Goal: Task Accomplishment & Management: Complete application form

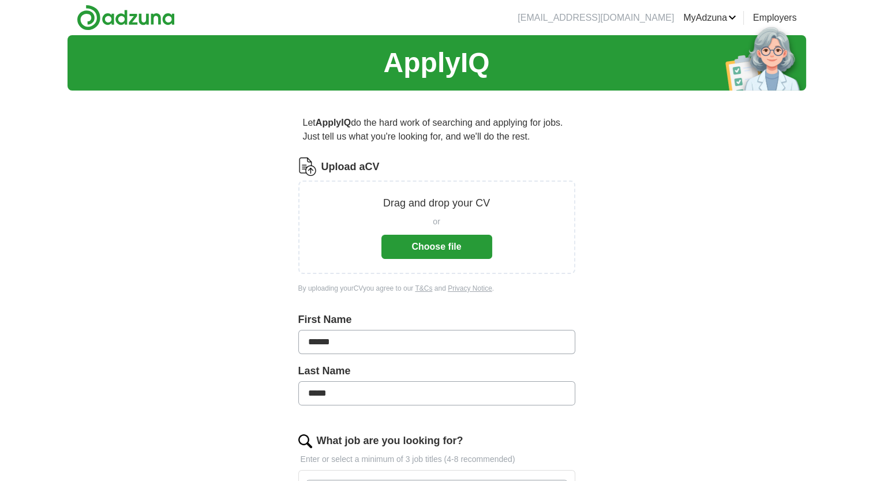
click at [457, 249] on button "Choose file" at bounding box center [436, 247] width 111 height 24
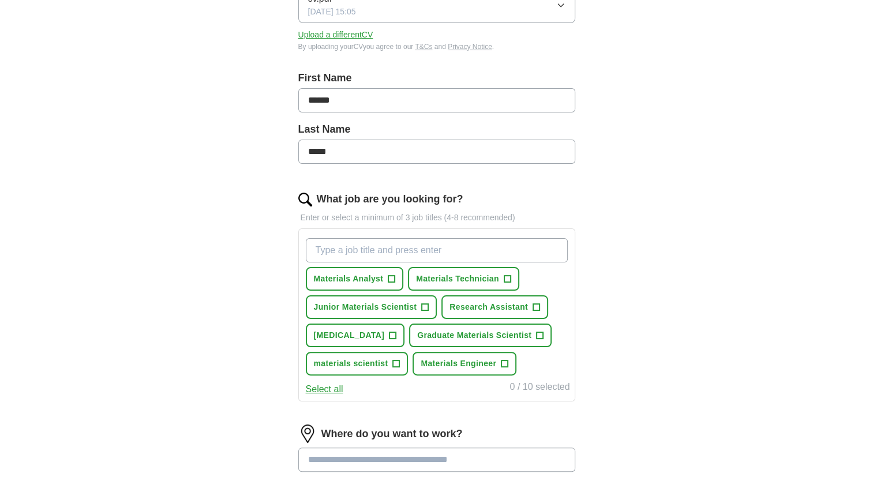
scroll to position [196, 0]
click at [425, 303] on span "+" at bounding box center [425, 307] width 7 height 9
click at [396, 332] on span "+" at bounding box center [393, 336] width 8 height 8
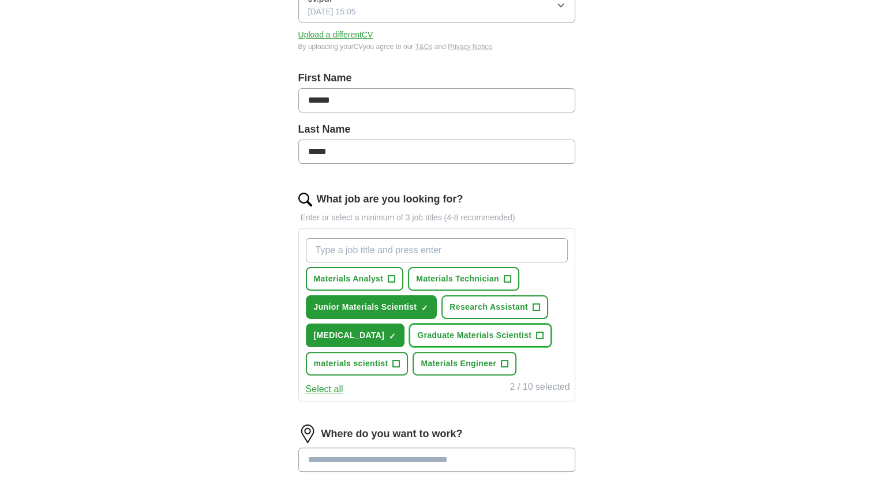
click at [537, 340] on span "+" at bounding box center [540, 335] width 7 height 9
click at [501, 369] on span "+" at bounding box center [504, 363] width 7 height 9
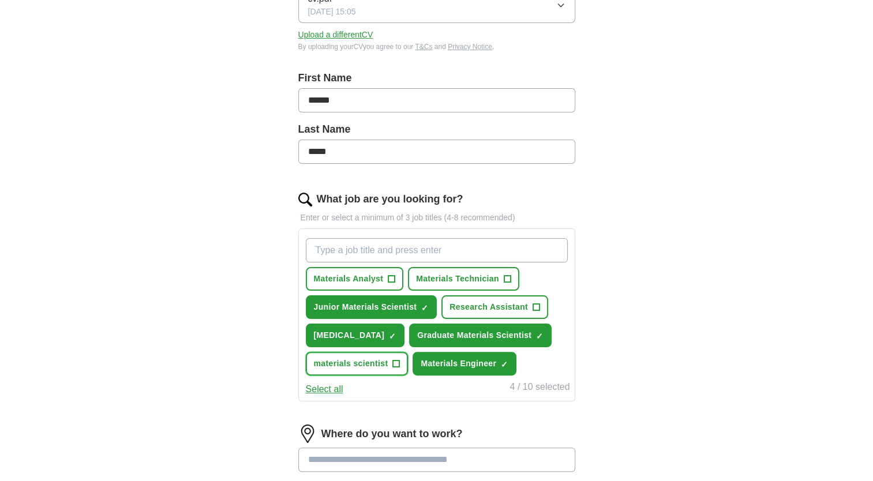
click at [400, 361] on span "+" at bounding box center [396, 363] width 7 height 9
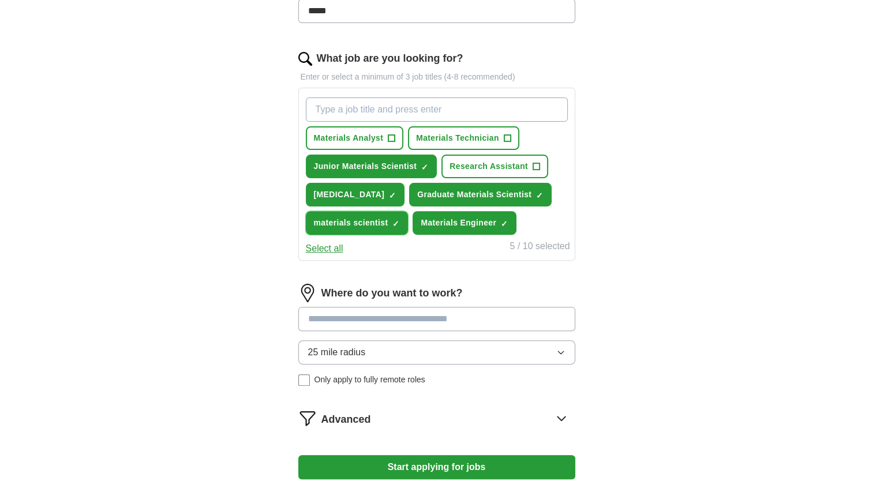
scroll to position [337, 0]
click at [0, 0] on span "×" at bounding box center [0, 0] width 0 height 0
click at [533, 165] on span "+" at bounding box center [536, 166] width 7 height 9
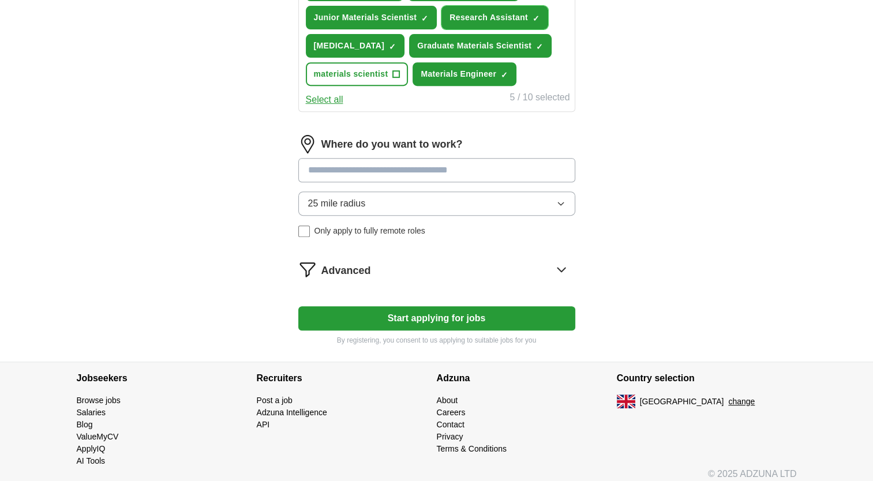
scroll to position [487, 0]
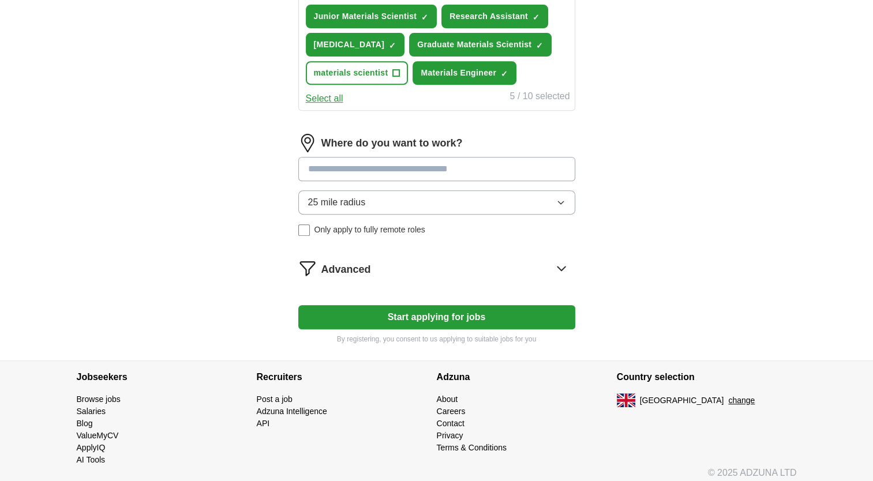
drag, startPoint x: 490, startPoint y: 274, endPoint x: 549, endPoint y: 296, distance: 63.5
click at [549, 296] on form "Select a CV cv.pdf [DATE] 15:05 Upload a different CV By uploading your CV you …" at bounding box center [436, 8] width 277 height 674
click at [549, 278] on div "Advanced" at bounding box center [448, 268] width 254 height 18
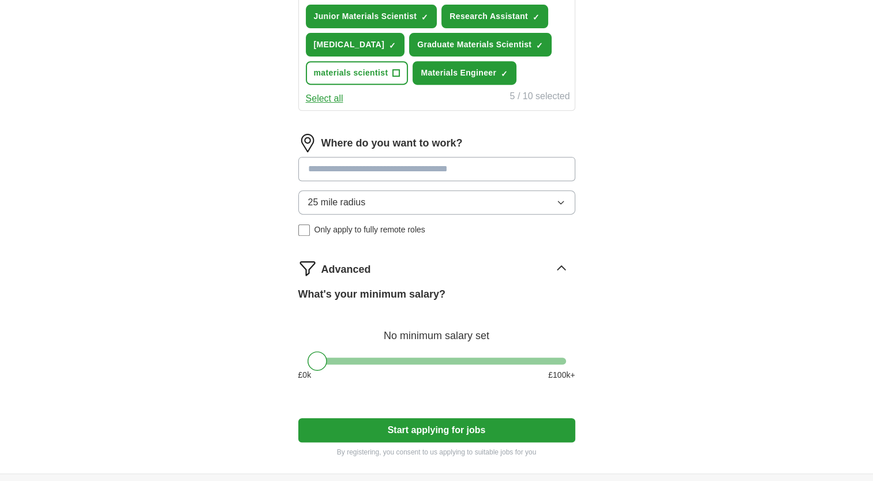
click at [382, 365] on div at bounding box center [437, 361] width 259 height 7
click at [358, 365] on div at bounding box center [437, 361] width 259 height 7
click at [331, 365] on div at bounding box center [437, 361] width 259 height 7
click at [317, 365] on div at bounding box center [437, 361] width 259 height 7
click at [376, 443] on button "Start applying for jobs" at bounding box center [436, 430] width 277 height 24
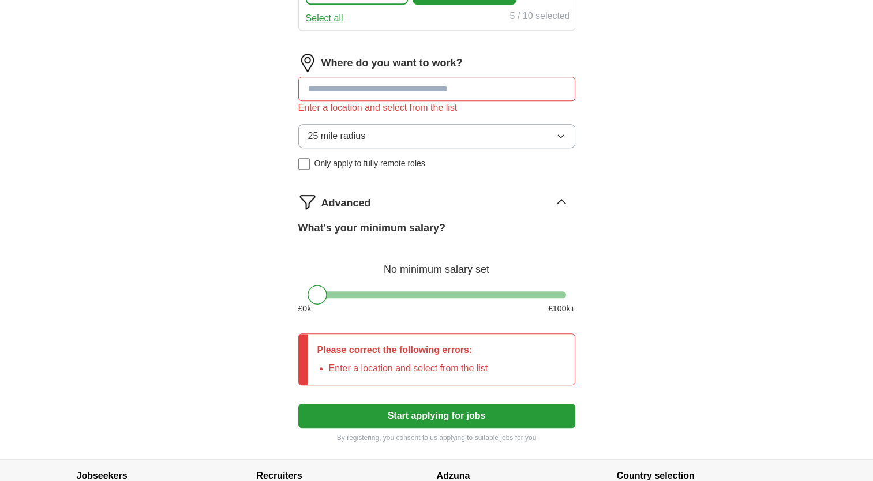
scroll to position [568, 0]
click at [404, 100] on input at bounding box center [436, 88] width 277 height 24
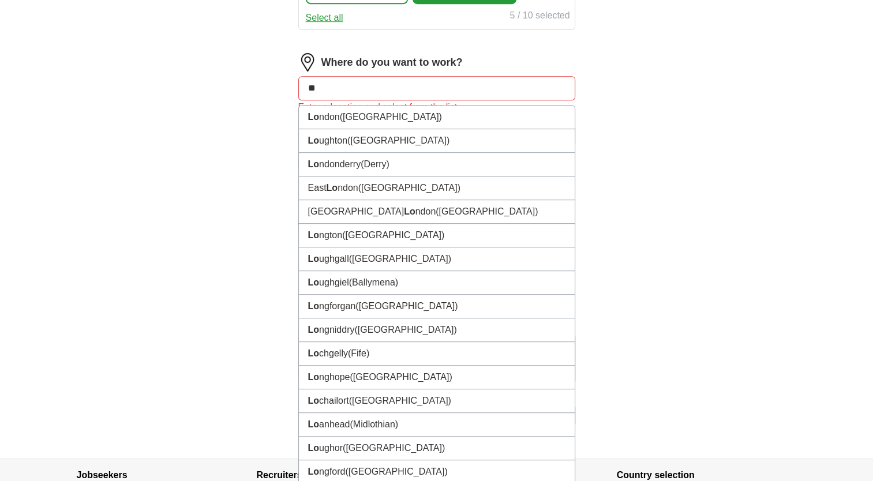
type input "***"
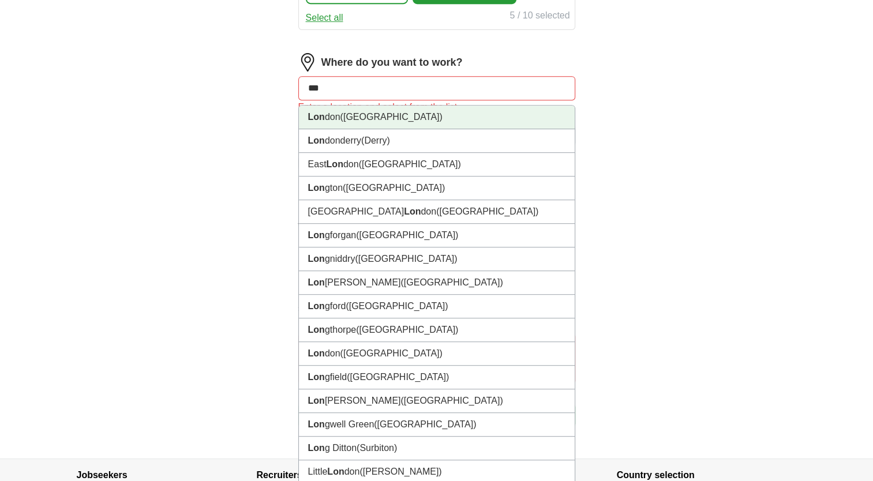
click at [403, 129] on li "Lon don ([GEOGRAPHIC_DATA])" at bounding box center [437, 118] width 276 height 24
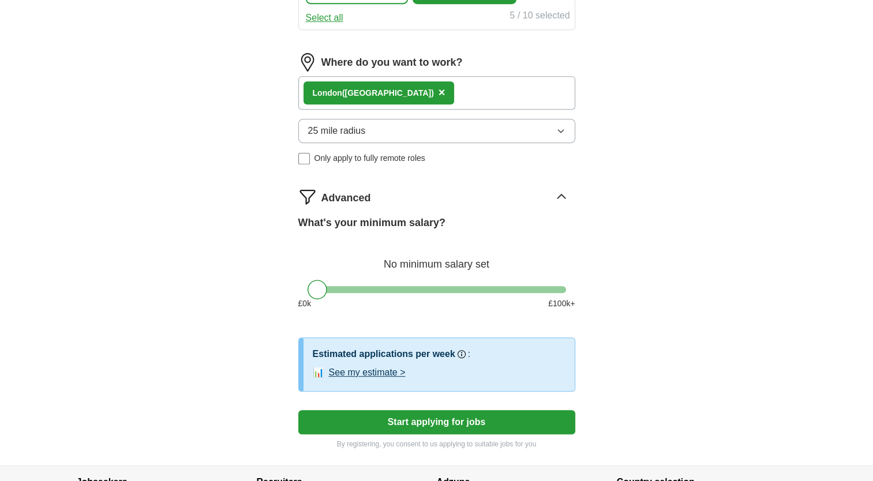
click at [418, 143] on button "25 mile radius" at bounding box center [436, 131] width 277 height 24
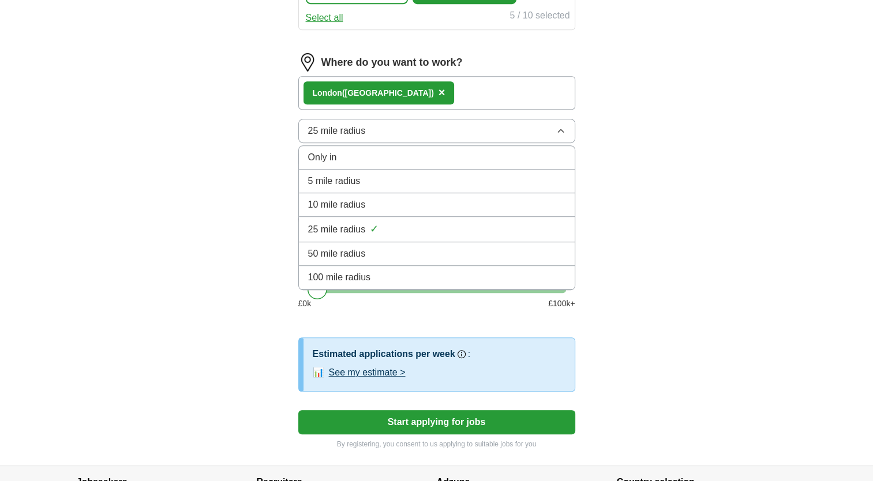
click at [409, 284] on div "100 mile radius" at bounding box center [436, 278] width 257 height 14
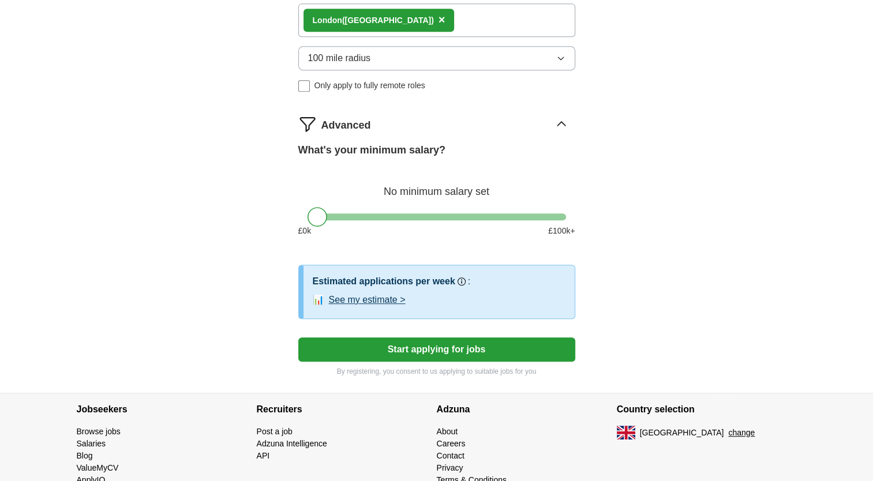
scroll to position [664, 0]
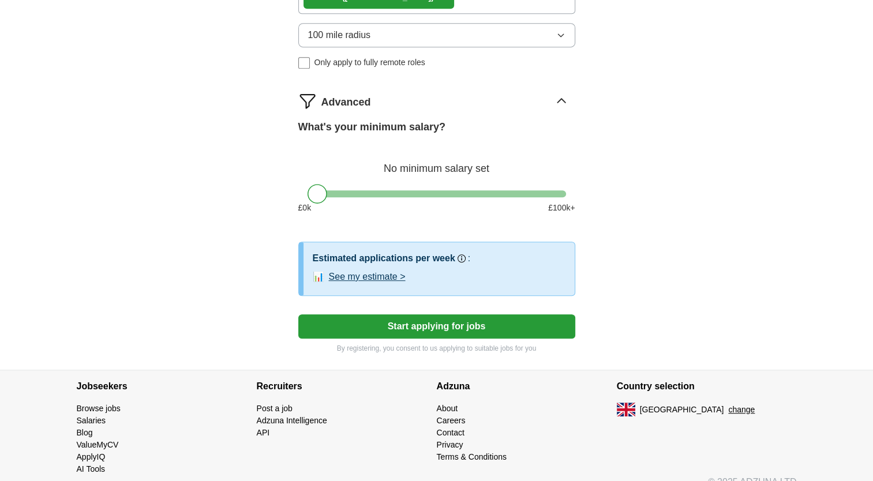
click at [396, 284] on button "See my estimate >" at bounding box center [367, 277] width 77 height 14
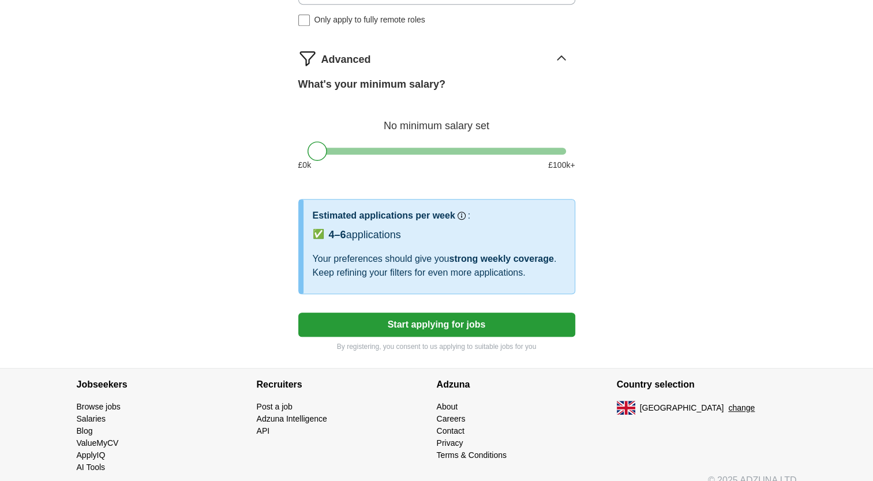
scroll to position [708, 0]
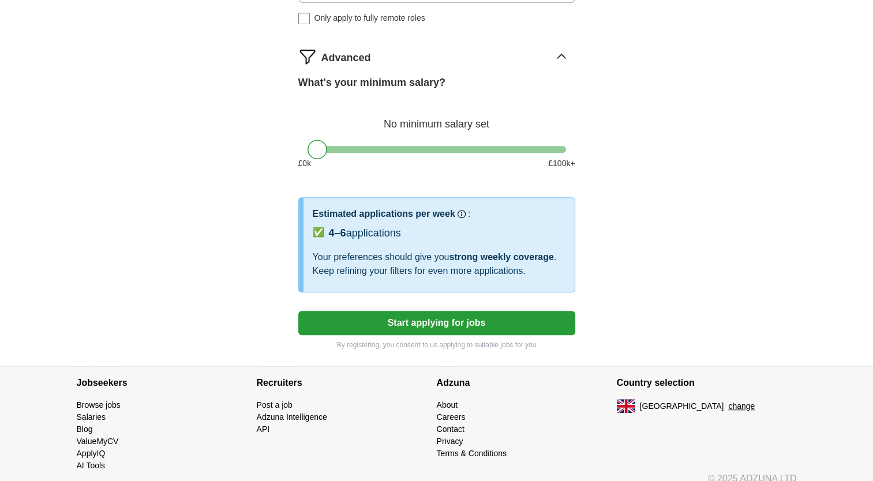
click at [409, 335] on button "Start applying for jobs" at bounding box center [436, 323] width 277 height 24
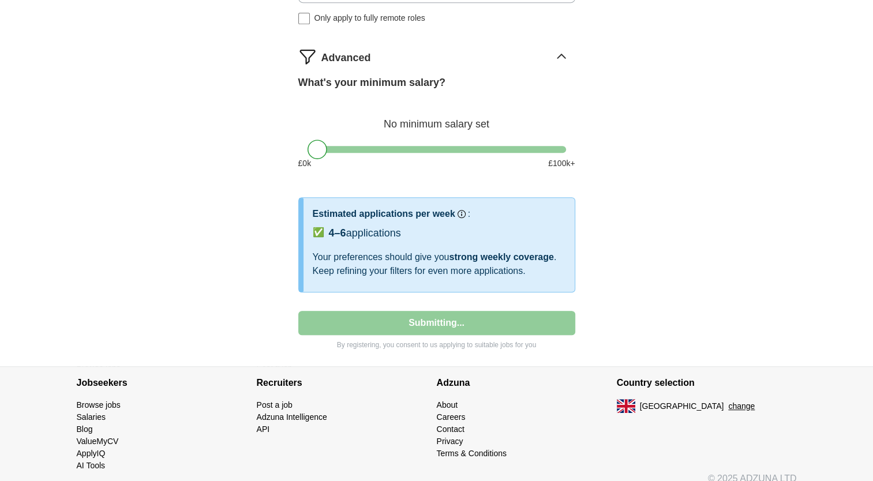
select select "**"
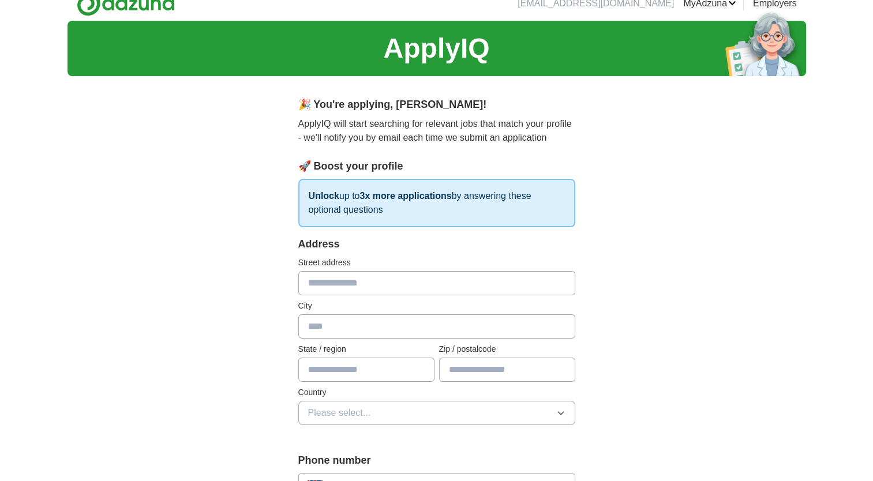
scroll to position [0, 0]
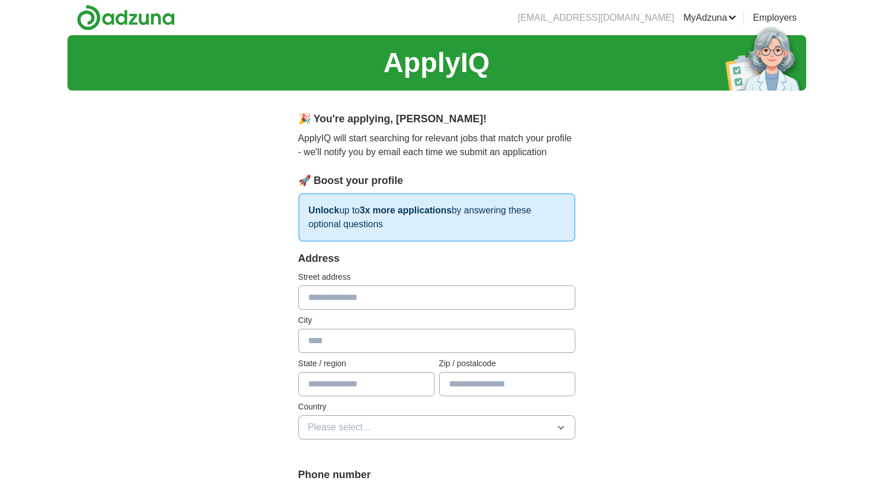
click at [702, 19] on link "MyAdzuna" at bounding box center [709, 18] width 53 height 14
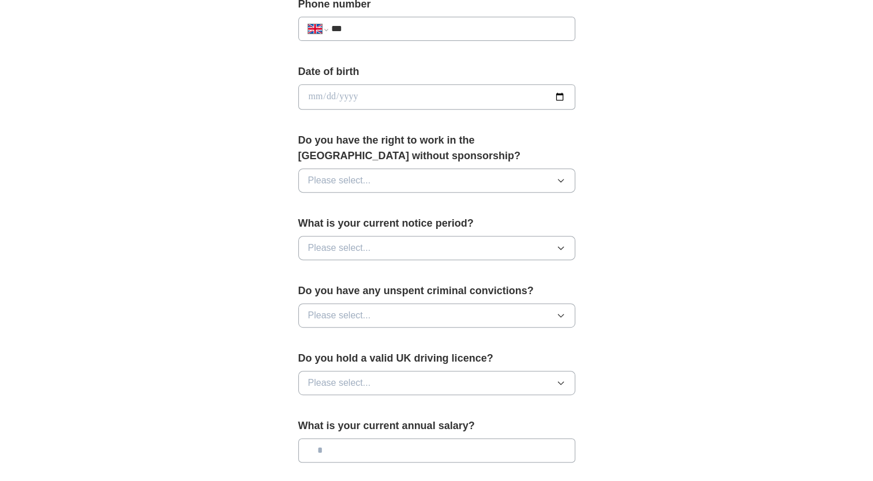
scroll to position [714, 0]
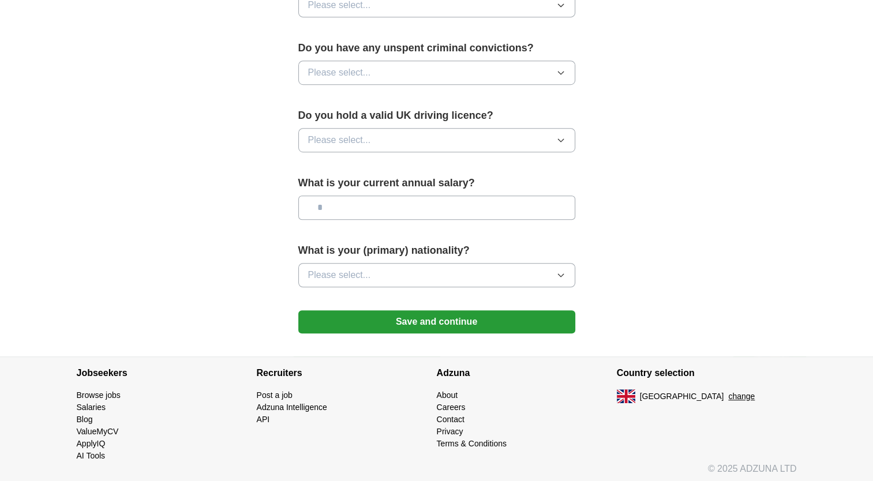
click at [455, 320] on button "Save and continue" at bounding box center [436, 321] width 277 height 23
